Goal: Entertainment & Leisure: Consume media (video, audio)

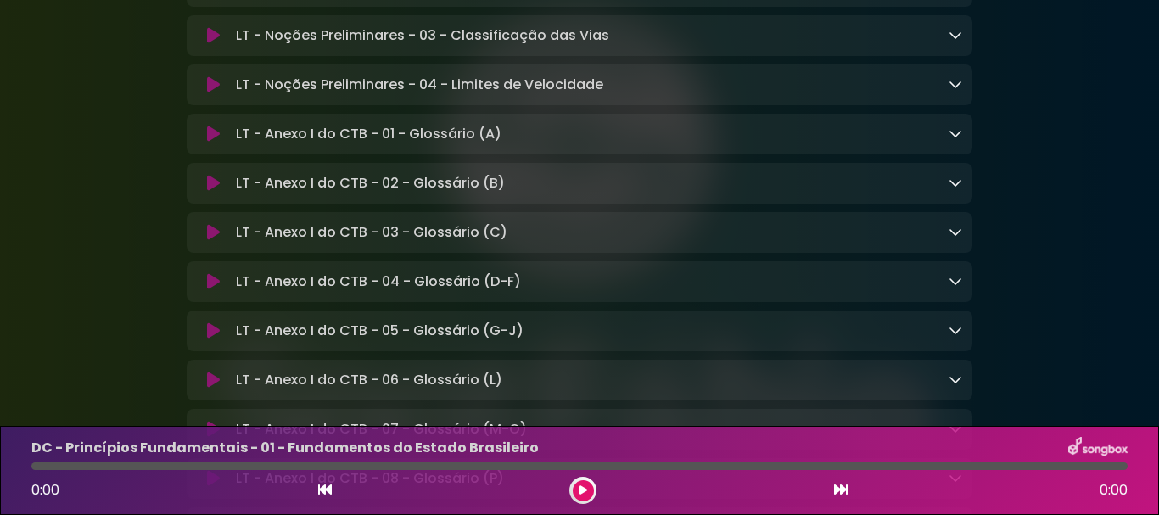
scroll to position [12844, 0]
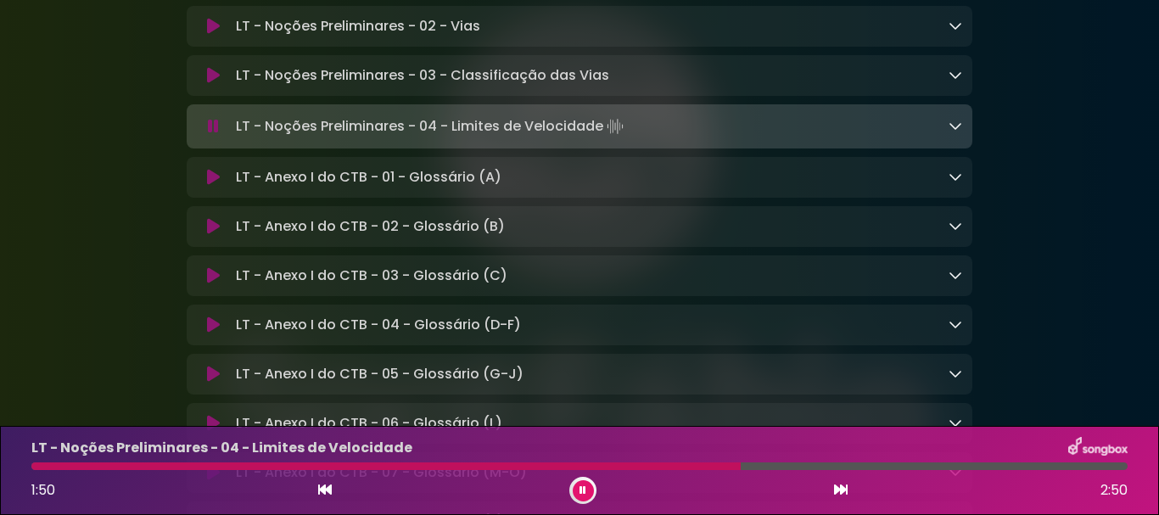
click at [667, 467] on div at bounding box center [579, 466] width 1096 height 8
click at [617, 465] on div at bounding box center [323, 466] width 585 height 8
click at [586, 461] on div "LT - Noções Preliminares - 04 - Limites de Velocidade 1:32 2:50" at bounding box center [579, 470] width 1116 height 67
click at [585, 468] on div at bounding box center [328, 466] width 595 height 8
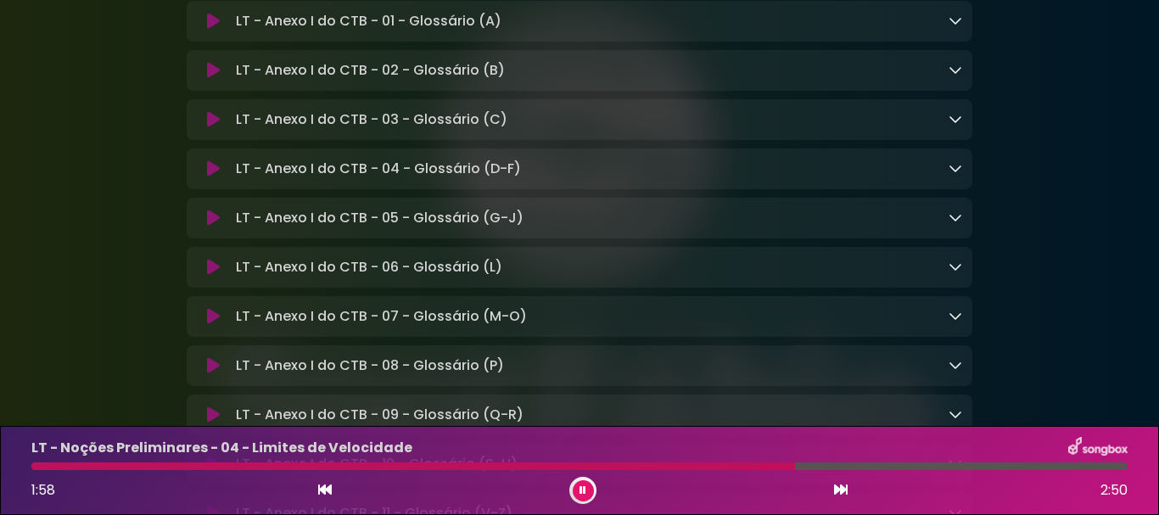
scroll to position [13014, 0]
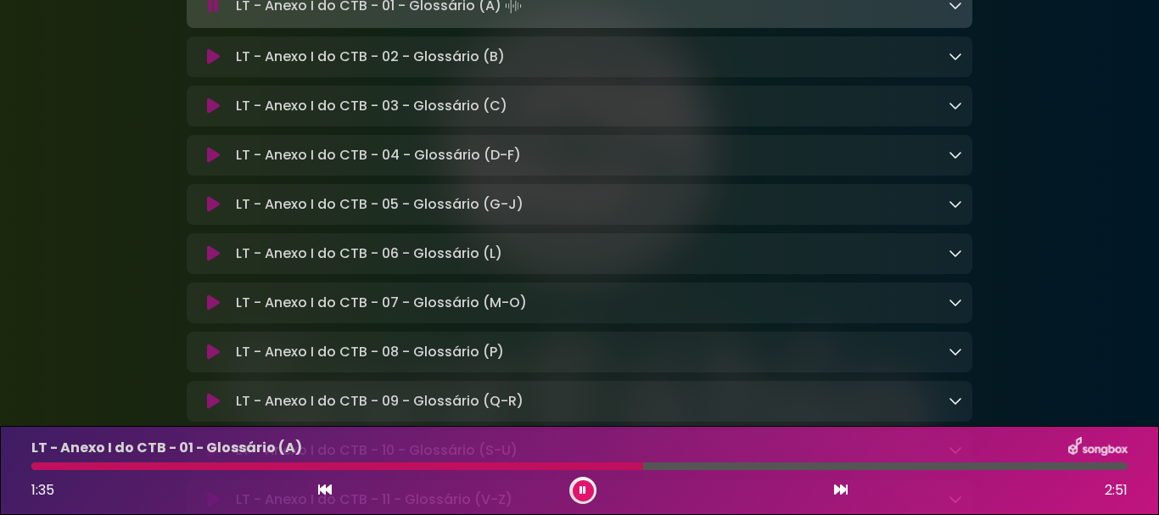
drag, startPoint x: 957, startPoint y: 224, endPoint x: 948, endPoint y: 223, distance: 8.5
click at [957, 12] on icon at bounding box center [955, 5] width 14 height 14
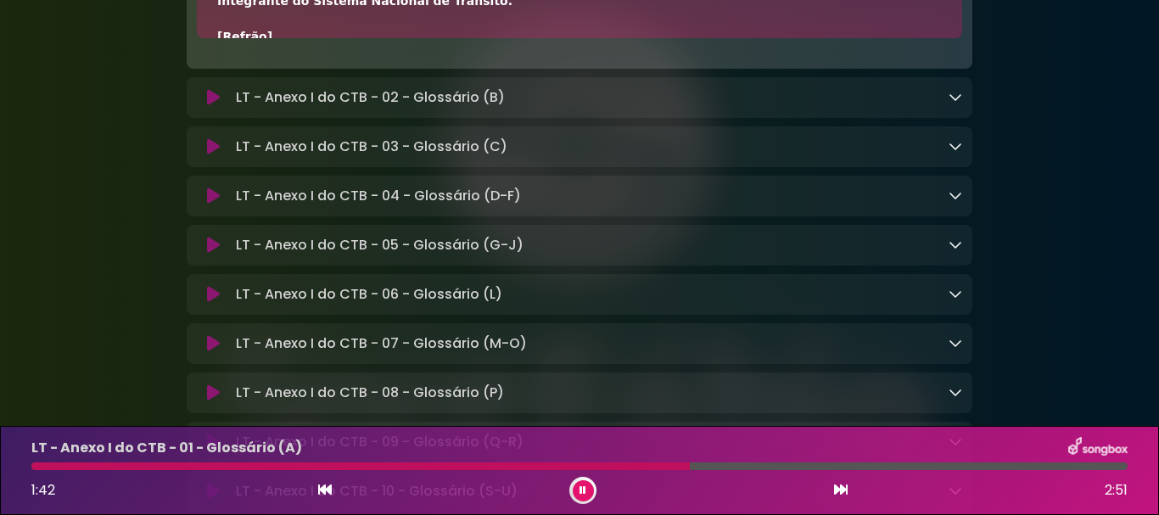
scroll to position [0, 0]
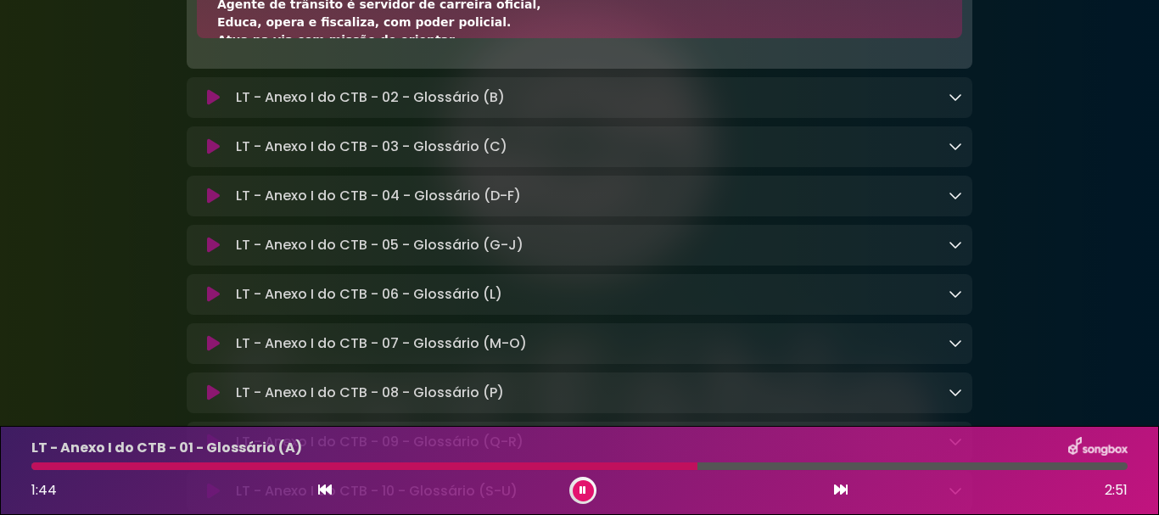
drag, startPoint x: 446, startPoint y: 225, endPoint x: 217, endPoint y: 134, distance: 246.3
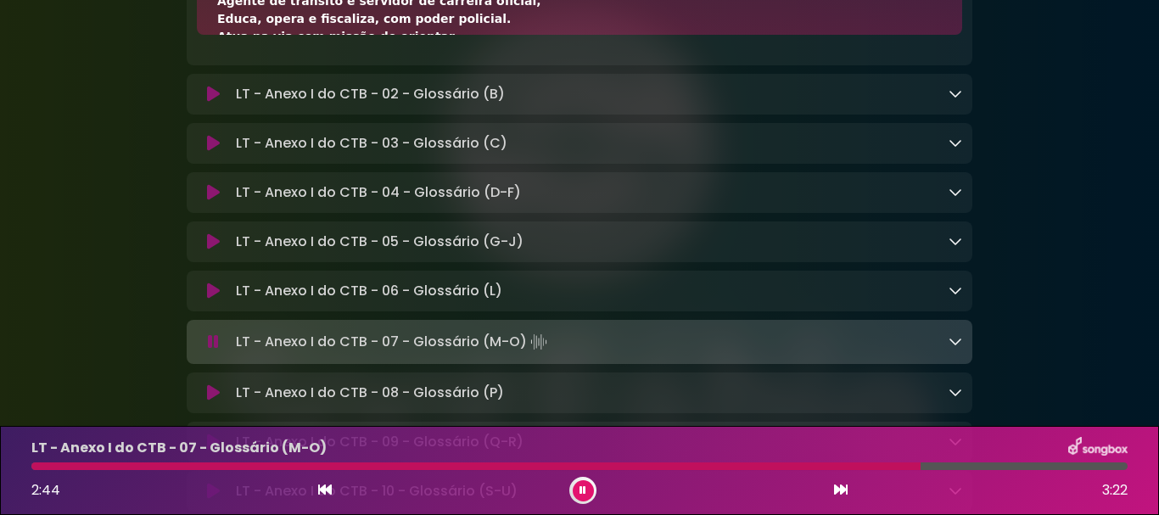
click at [588, 492] on button at bounding box center [582, 490] width 21 height 21
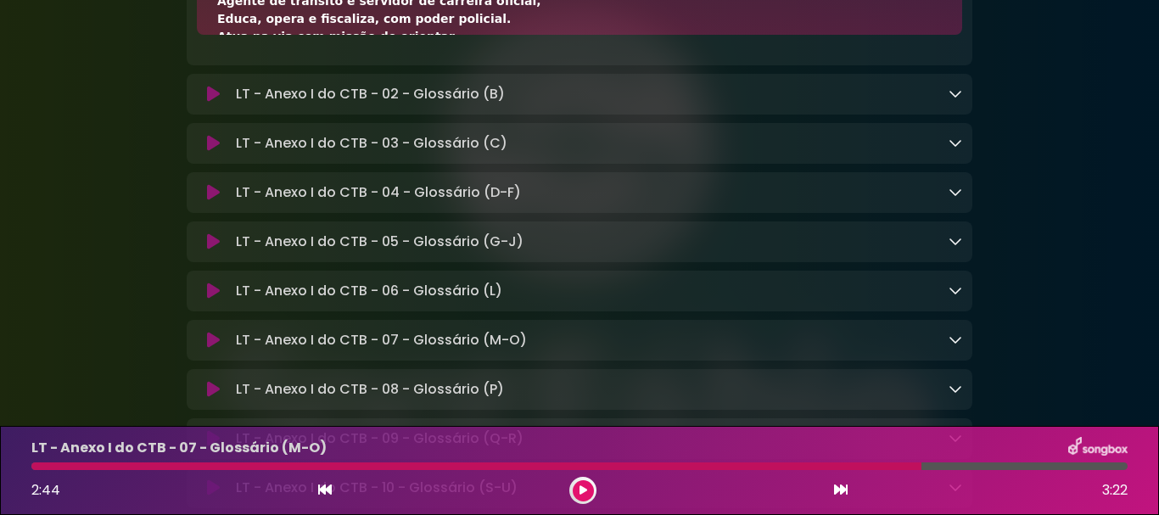
click at [588, 493] on button at bounding box center [582, 490] width 21 height 21
